Goal: Communication & Community: Share content

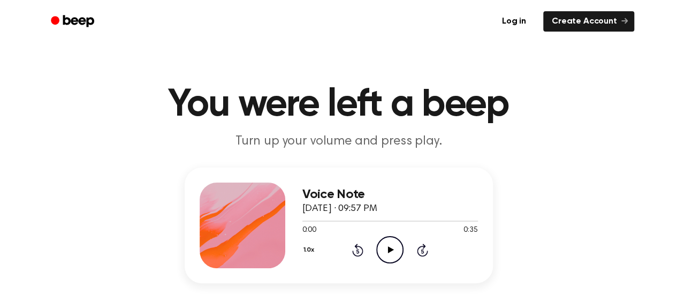
click at [385, 253] on icon "Play Audio" at bounding box center [389, 249] width 27 height 27
click at [387, 245] on icon "Pause Audio" at bounding box center [389, 249] width 27 height 27
click at [386, 246] on icon "Play Audio" at bounding box center [389, 249] width 27 height 27
click at [386, 249] on icon "Pause Audio" at bounding box center [389, 249] width 27 height 27
click at [332, 224] on div at bounding box center [389, 220] width 175 height 9
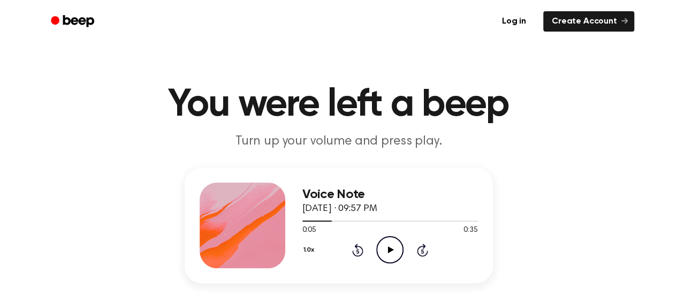
click at [385, 260] on icon "Play Audio" at bounding box center [389, 249] width 27 height 27
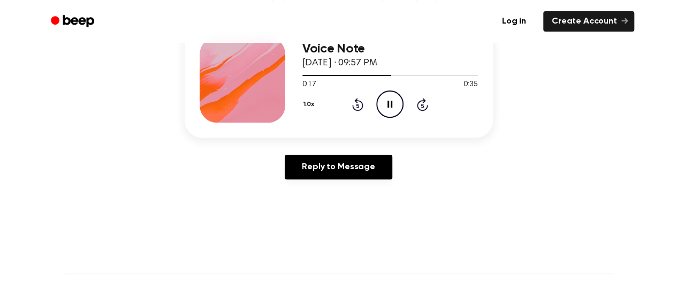
scroll to position [154, 0]
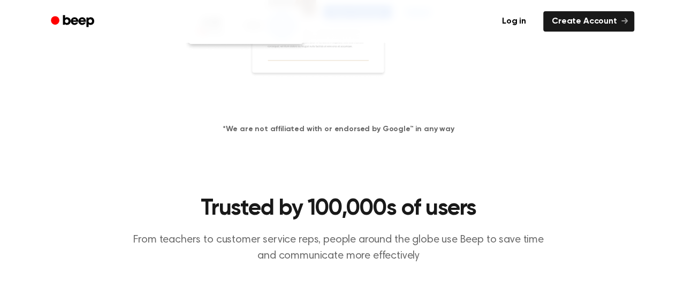
scroll to position [347, 0]
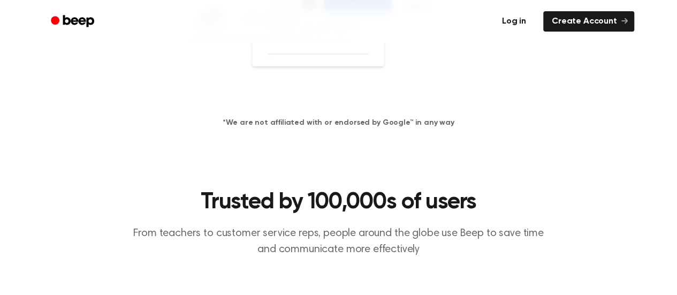
click at [512, 21] on link "Log in" at bounding box center [513, 21] width 45 height 25
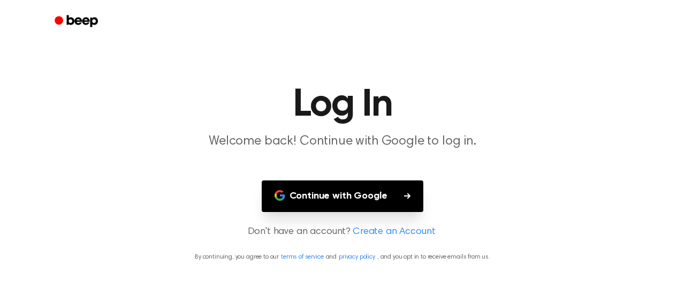
click at [362, 196] on button "Continue with Google" at bounding box center [343, 196] width 162 height 32
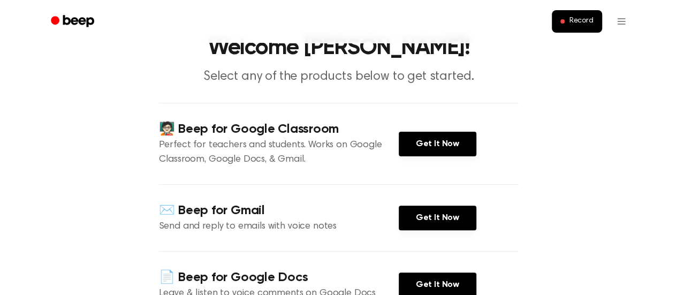
scroll to position [49, 0]
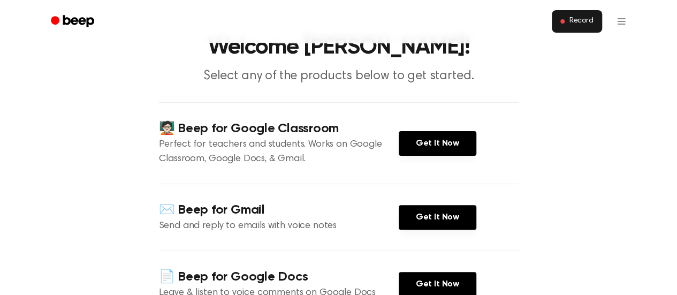
click at [582, 24] on span "Record" at bounding box center [581, 22] width 24 height 10
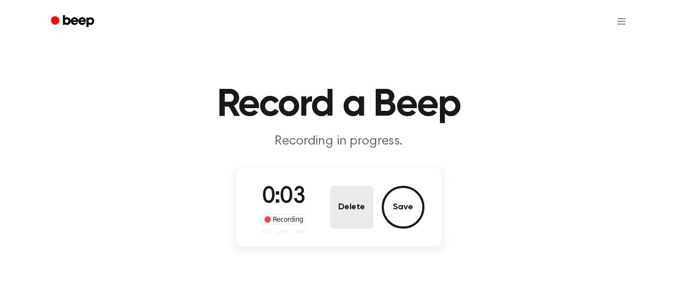
click at [348, 205] on button "Delete" at bounding box center [351, 207] width 43 height 43
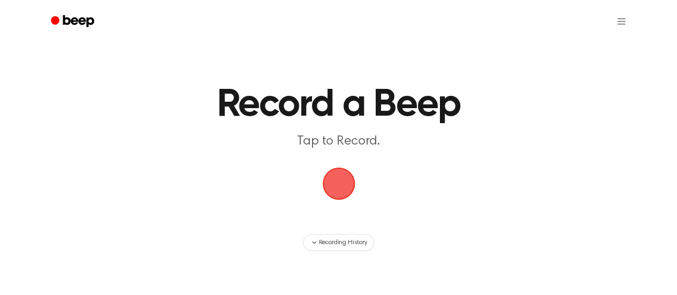
click at [332, 196] on span "button" at bounding box center [338, 184] width 40 height 40
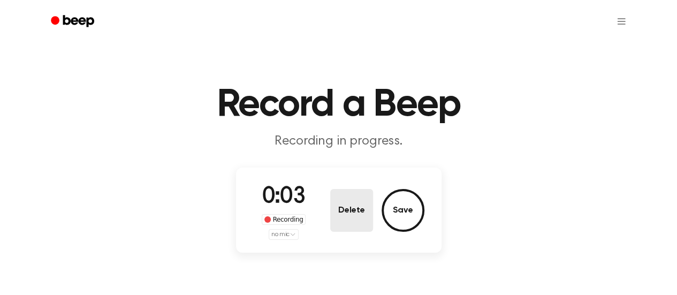
click at [357, 213] on button "Delete" at bounding box center [351, 210] width 43 height 43
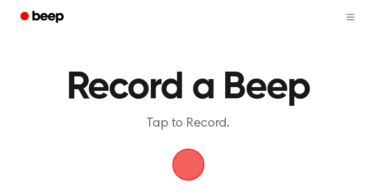
click at [189, 171] on span "button" at bounding box center [187, 164] width 59 height 59
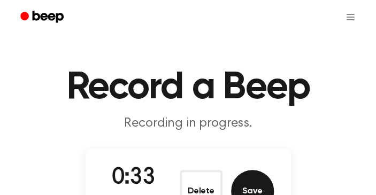
click at [242, 194] on button "Save" at bounding box center [252, 191] width 43 height 43
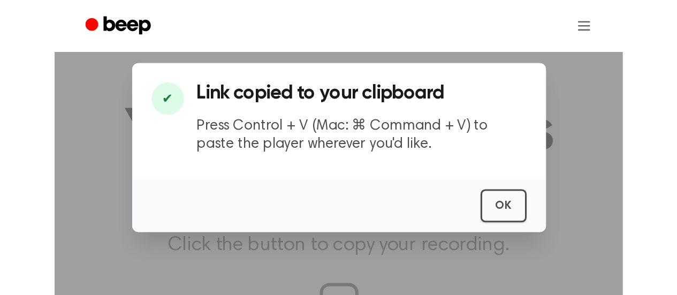
scroll to position [162, 0]
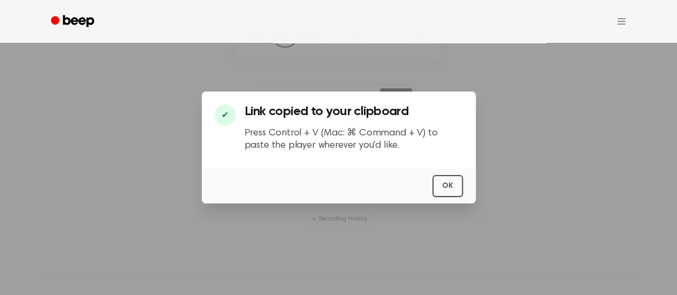
click at [451, 193] on button "OK" at bounding box center [447, 186] width 30 height 22
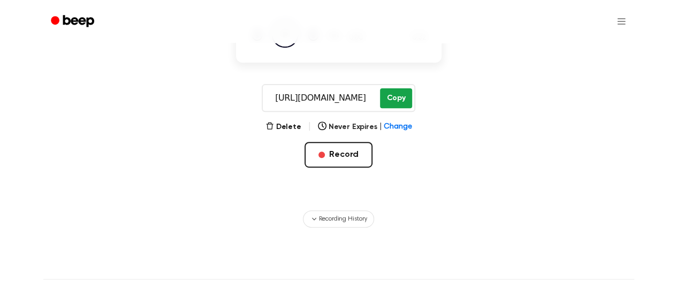
click at [399, 102] on button "Copy" at bounding box center [396, 98] width 32 height 20
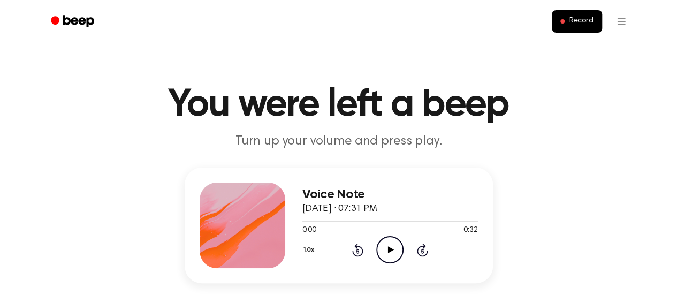
click at [390, 252] on icon "Play Audio" at bounding box center [389, 249] width 27 height 27
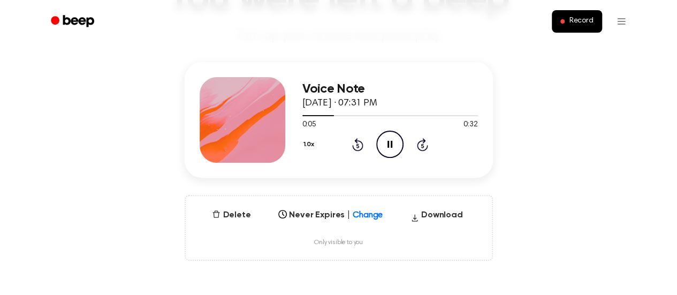
scroll to position [106, 0]
click at [383, 147] on icon "Pause Audio" at bounding box center [389, 143] width 27 height 27
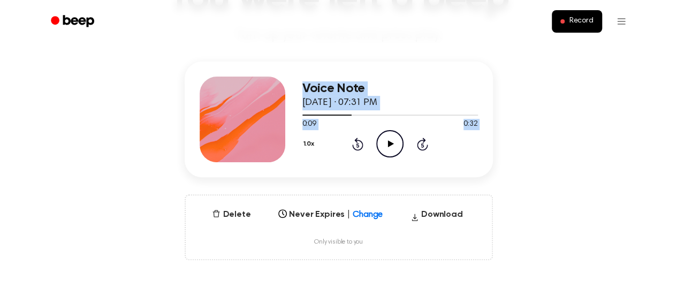
drag, startPoint x: 383, startPoint y: 147, endPoint x: 279, endPoint y: 217, distance: 125.7
click at [279, 217] on div "Voice Note October 7, 2025 · 07:31 PM 0:09 0:32 Your browser does not support t…" at bounding box center [338, 161] width 651 height 198
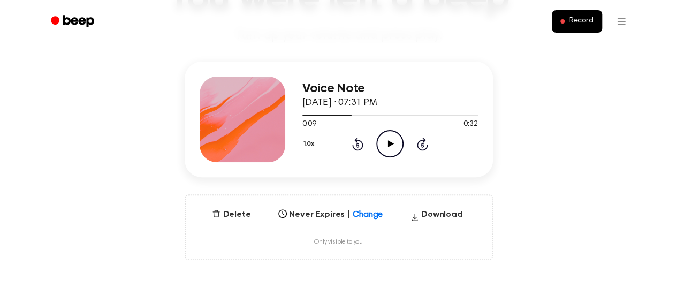
click at [334, 56] on main "You were left a beep Turn up your volume and press play. Voice Note October 7, …" at bounding box center [338, 240] width 677 height 692
click at [565, 25] on button "Record" at bounding box center [576, 21] width 50 height 22
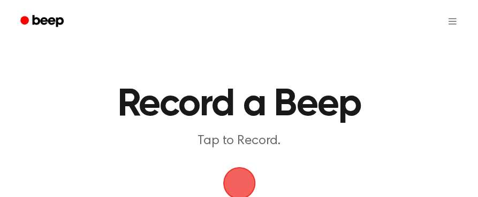
click at [233, 189] on span "button" at bounding box center [239, 184] width 40 height 40
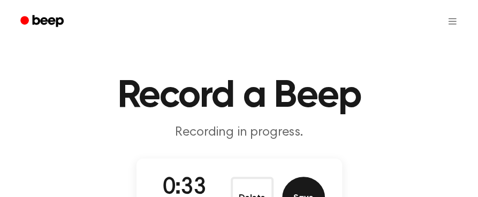
click at [301, 190] on button "Save" at bounding box center [303, 198] width 43 height 43
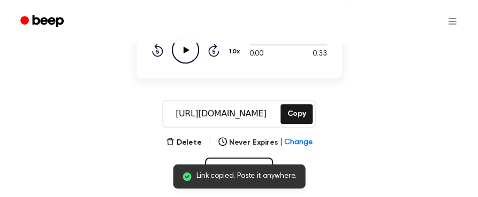
scroll to position [144, 0]
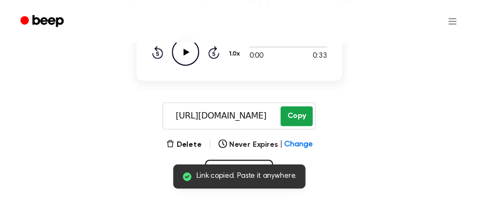
click at [294, 111] on button "Copy" at bounding box center [296, 116] width 32 height 20
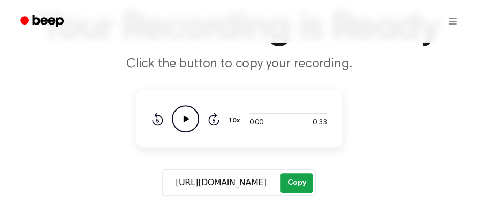
scroll to position [79, 0]
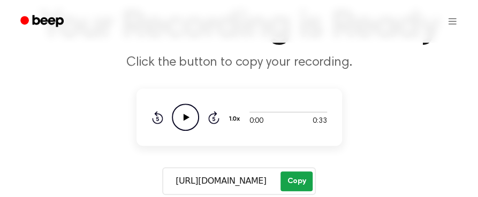
click at [296, 190] on button "Copy" at bounding box center [296, 182] width 32 height 20
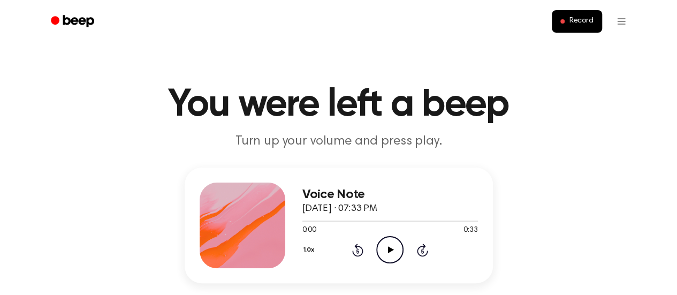
click at [392, 252] on icon "Play Audio" at bounding box center [389, 249] width 27 height 27
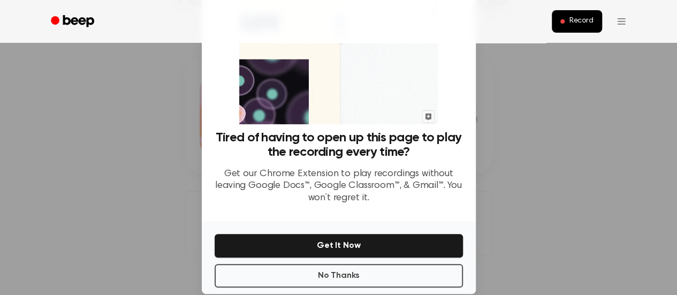
scroll to position [80, 0]
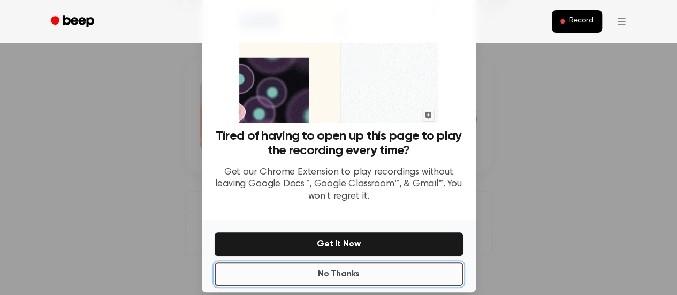
click at [333, 278] on button "No Thanks" at bounding box center [338, 274] width 248 height 24
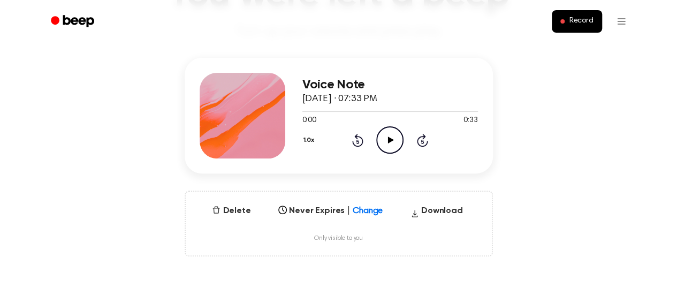
click at [388, 141] on icon at bounding box center [391, 139] width 6 height 7
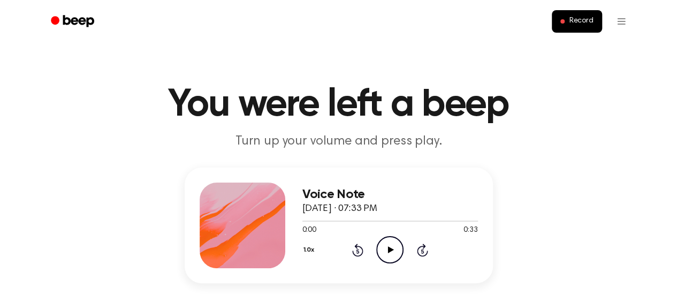
click at [389, 243] on icon "Play Audio" at bounding box center [389, 249] width 27 height 27
click at [394, 252] on icon "Pause Audio" at bounding box center [389, 249] width 27 height 27
click at [388, 246] on icon at bounding box center [391, 249] width 6 height 7
click at [387, 246] on icon at bounding box center [389, 249] width 5 height 7
click at [380, 257] on icon "Play Audio" at bounding box center [389, 249] width 27 height 27
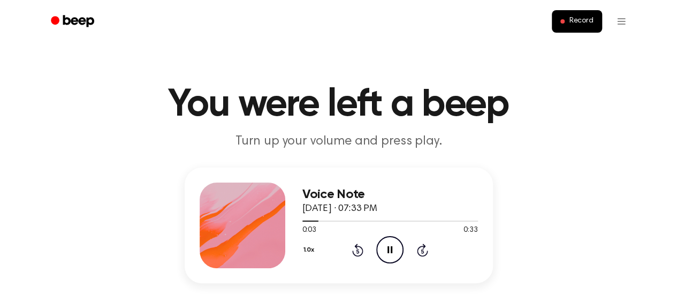
click at [390, 242] on icon "Pause Audio" at bounding box center [389, 249] width 27 height 27
